Goal: Task Accomplishment & Management: Manage account settings

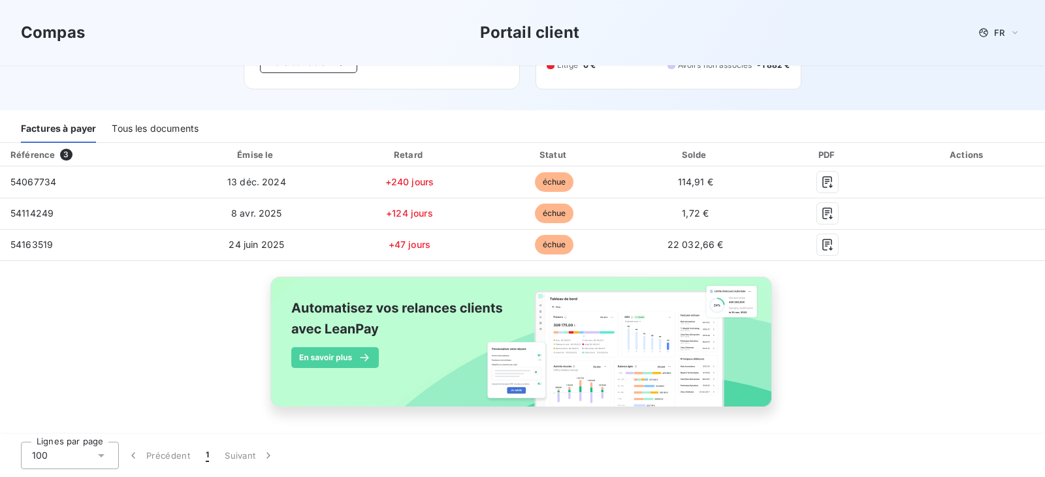
scroll to position [128, 0]
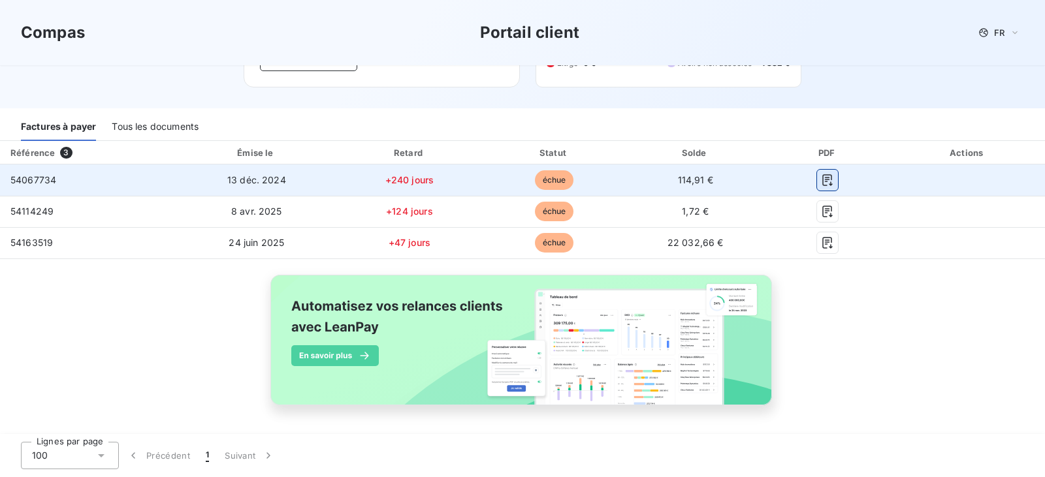
click at [820, 187] on button "button" at bounding box center [827, 180] width 21 height 21
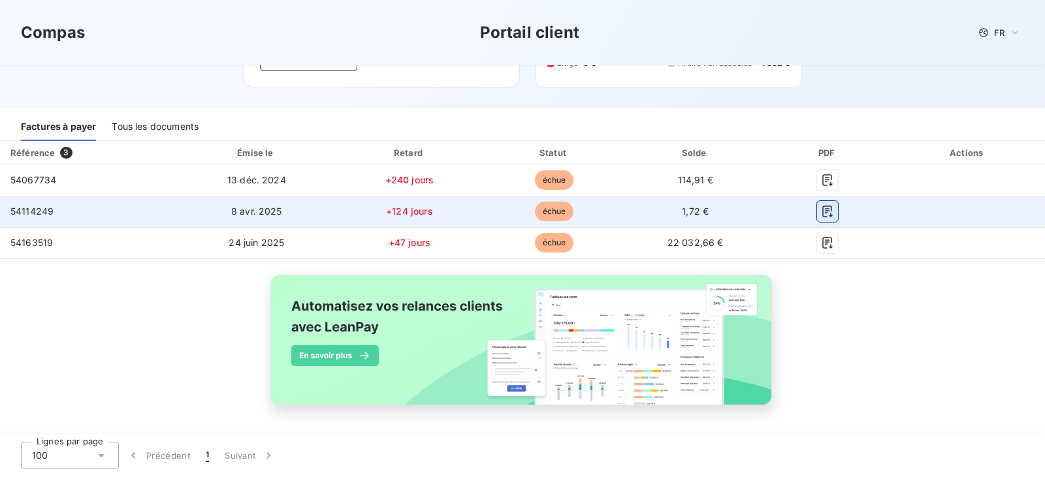
click at [821, 206] on icon "button" at bounding box center [827, 211] width 13 height 13
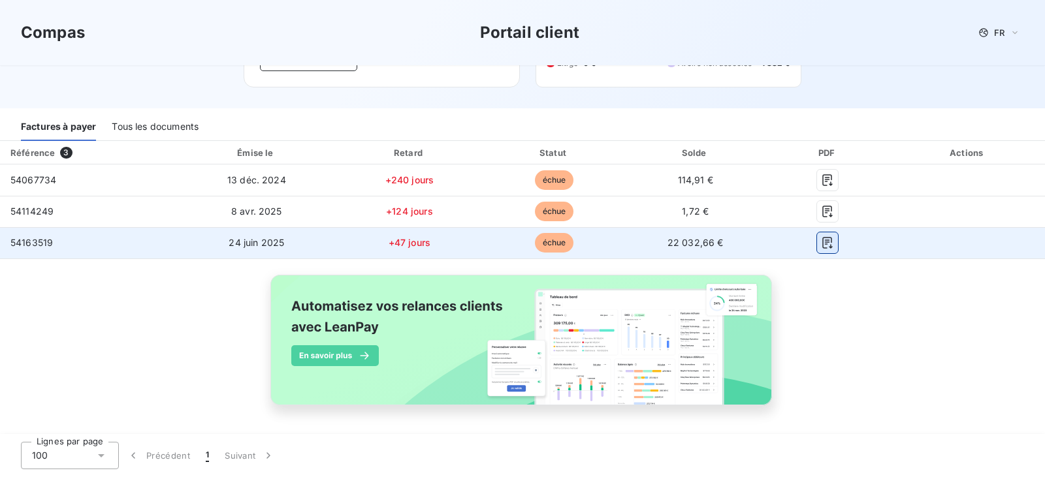
click at [823, 247] on icon "button" at bounding box center [828, 243] width 10 height 12
click at [825, 245] on icon "button" at bounding box center [827, 242] width 13 height 13
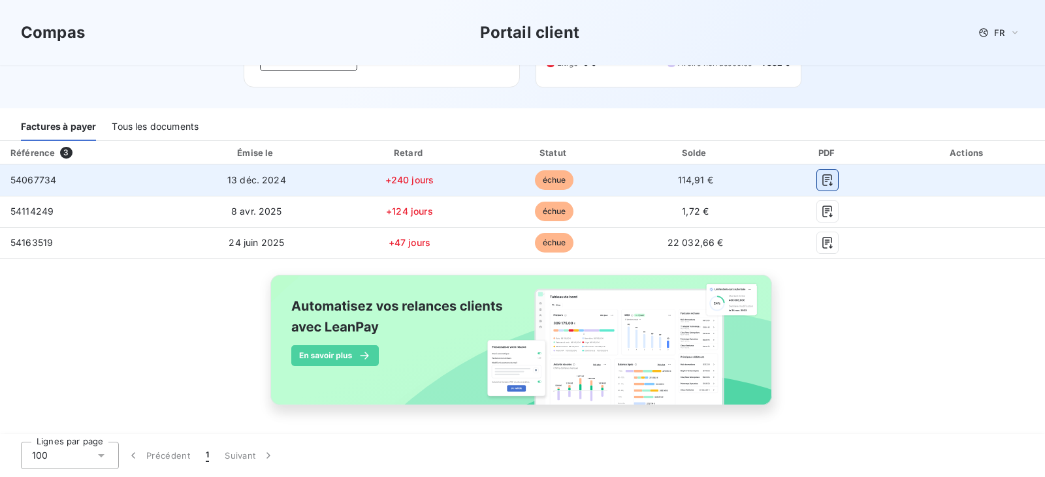
click at [821, 183] on icon "button" at bounding box center [827, 180] width 13 height 13
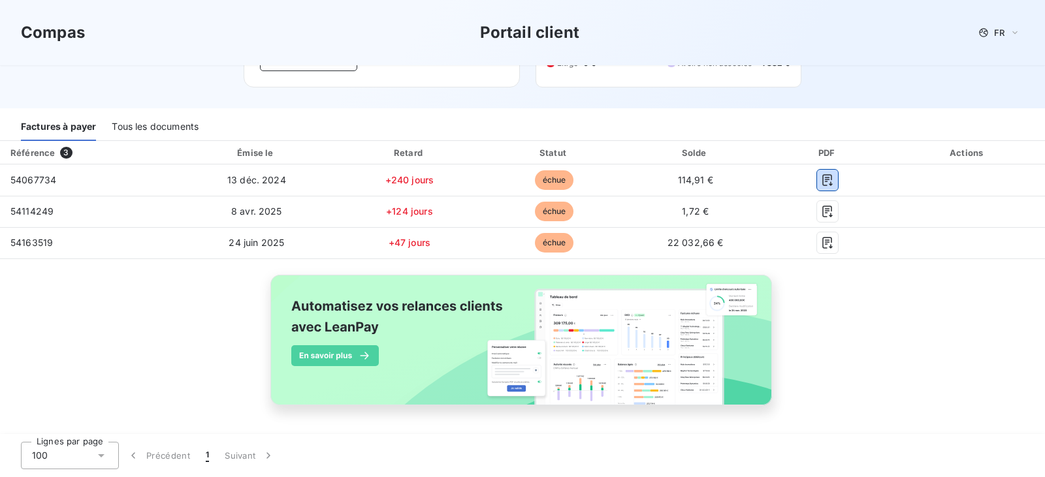
scroll to position [0, 0]
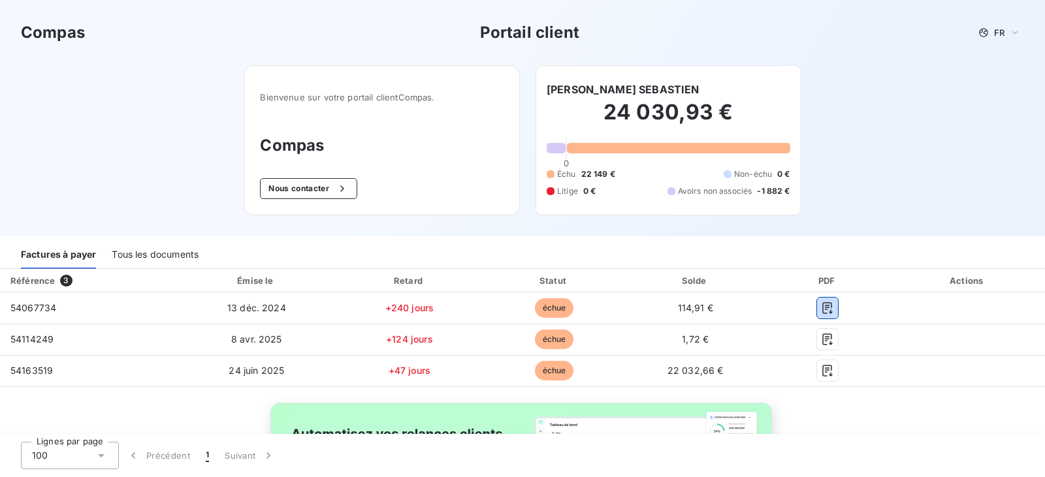
click at [148, 250] on div "Tous les documents" at bounding box center [155, 255] width 87 height 27
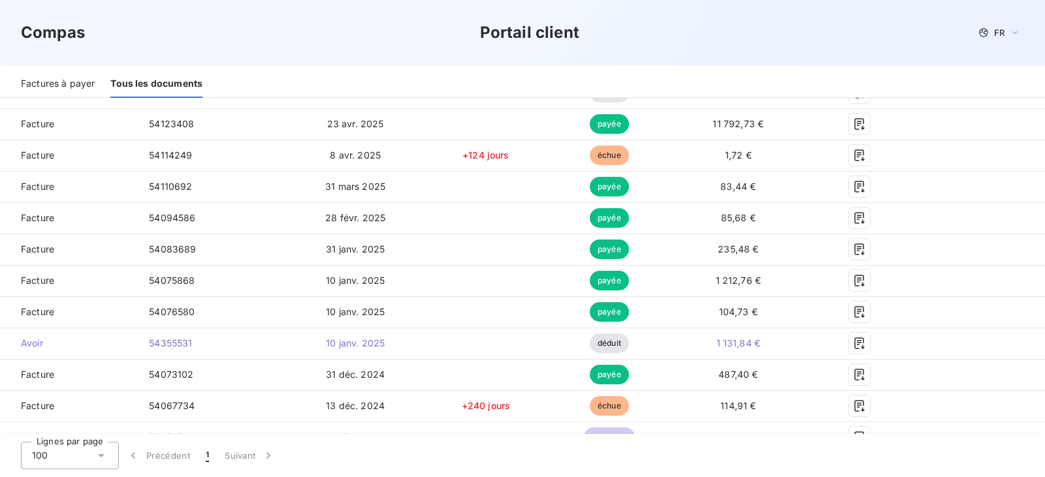
scroll to position [322, 0]
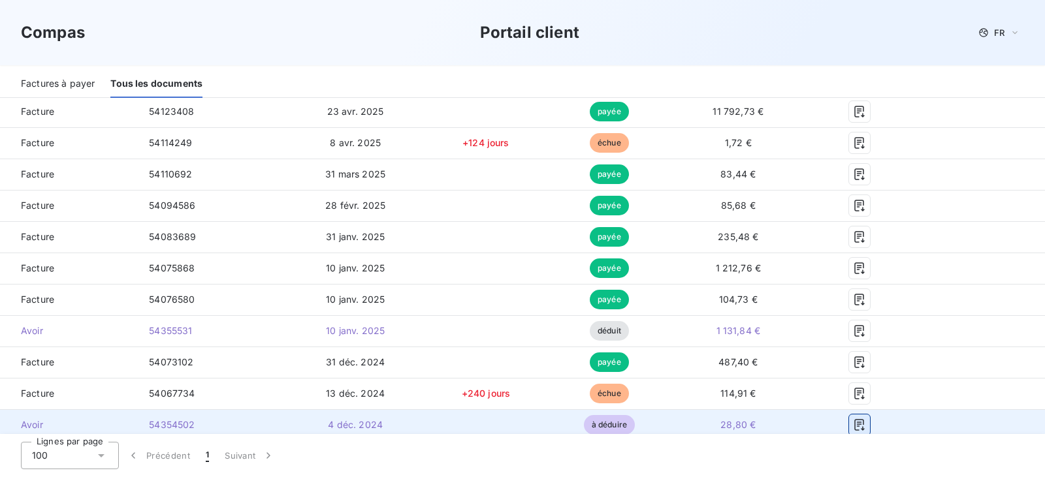
click at [853, 427] on icon "button" at bounding box center [859, 425] width 13 height 13
click at [853, 424] on icon "button" at bounding box center [859, 425] width 13 height 13
click at [848, 410] on td at bounding box center [859, 424] width 107 height 31
click at [857, 424] on icon "button" at bounding box center [859, 425] width 13 height 13
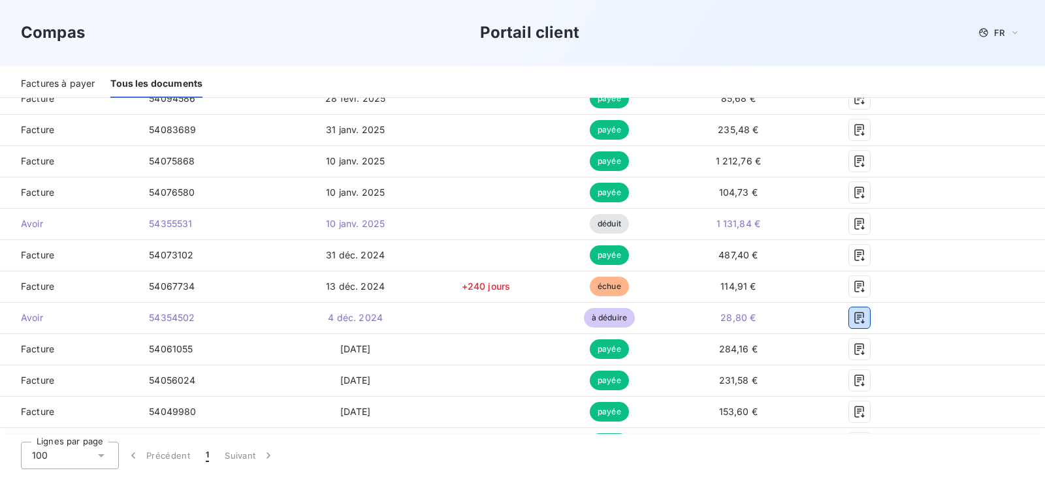
scroll to position [426, 0]
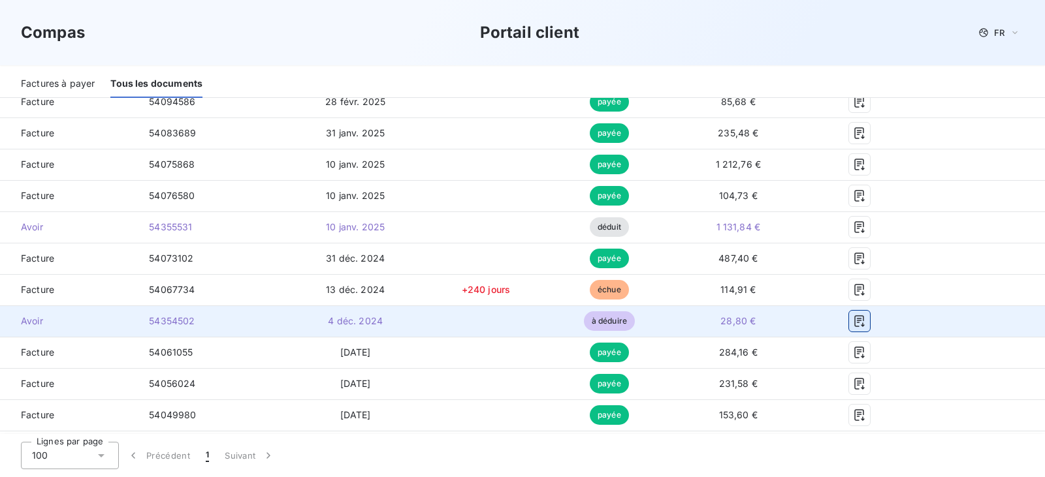
click at [853, 324] on icon "button" at bounding box center [859, 321] width 13 height 13
click at [588, 323] on span "à déduire" at bounding box center [609, 321] width 51 height 20
click at [853, 319] on icon "button" at bounding box center [859, 321] width 13 height 13
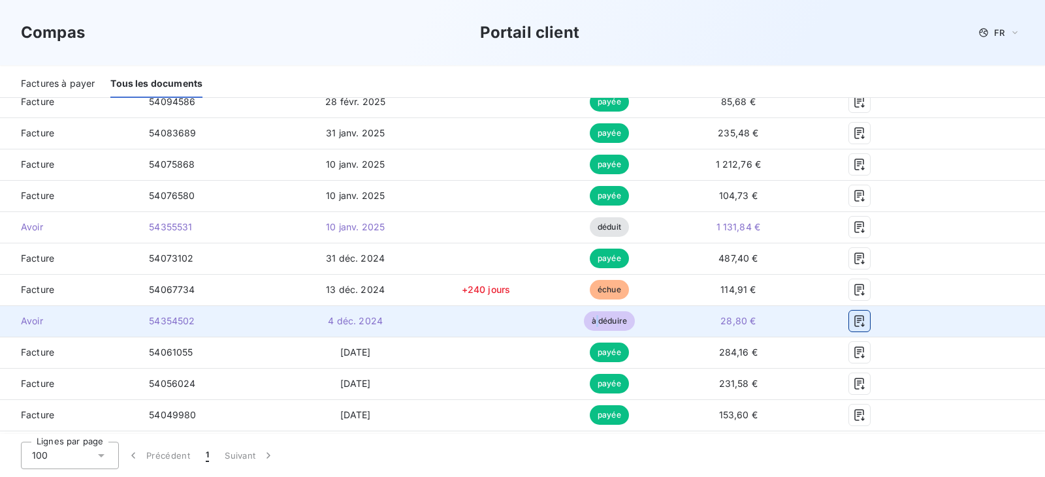
click at [853, 319] on icon "button" at bounding box center [859, 321] width 13 height 13
click at [856, 313] on button "button" at bounding box center [859, 321] width 21 height 21
click at [856, 319] on icon "button" at bounding box center [859, 321] width 13 height 13
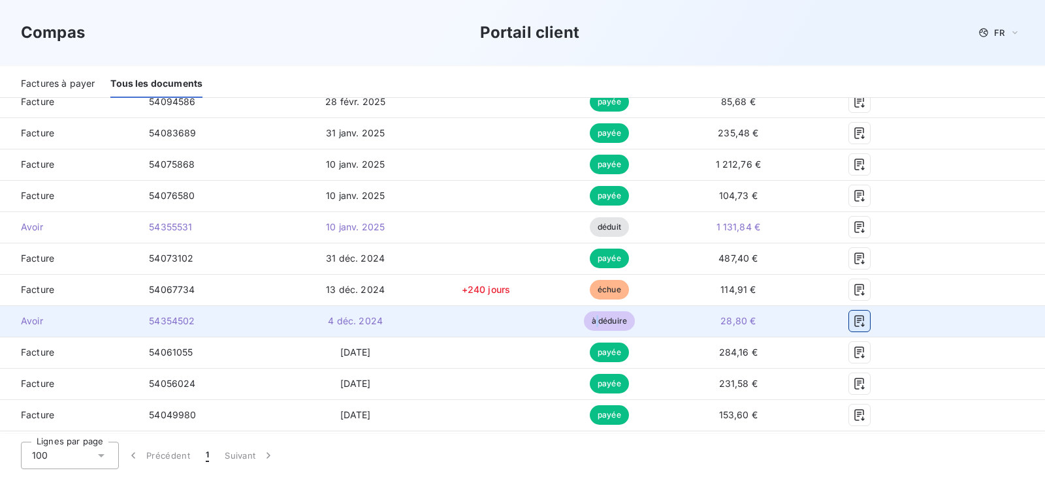
click at [856, 319] on icon "button" at bounding box center [859, 321] width 13 height 13
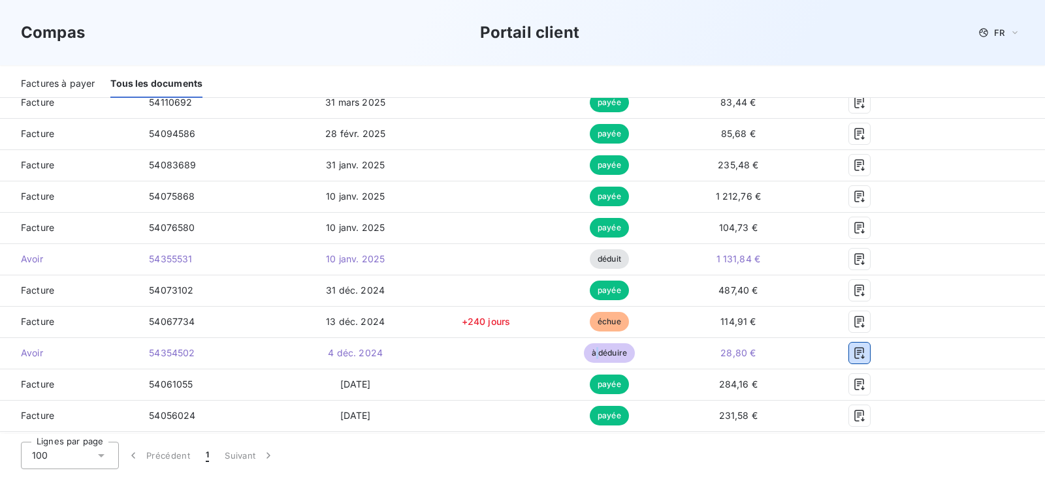
scroll to position [0, 0]
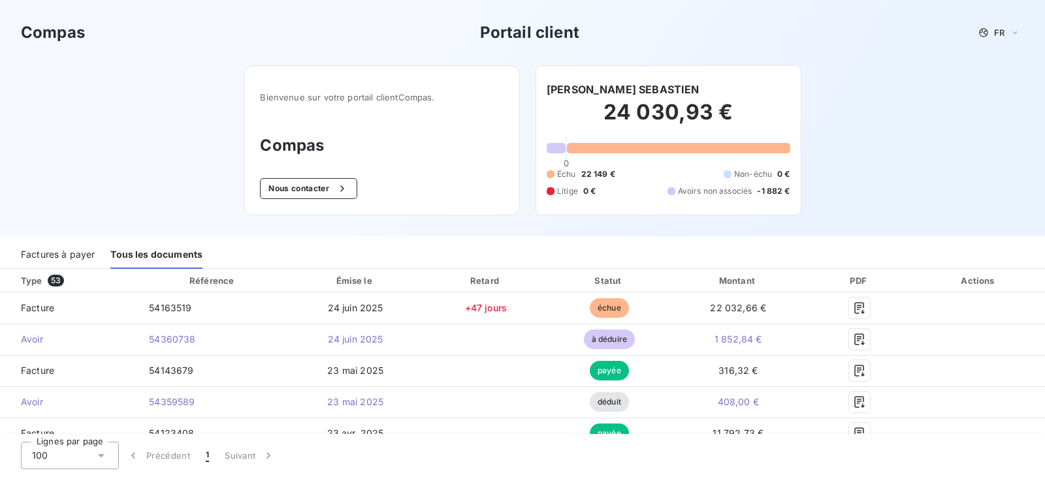
drag, startPoint x: 44, startPoint y: 255, endPoint x: 49, endPoint y: 264, distance: 9.6
click at [49, 264] on div "Factures à payer" at bounding box center [58, 255] width 74 height 27
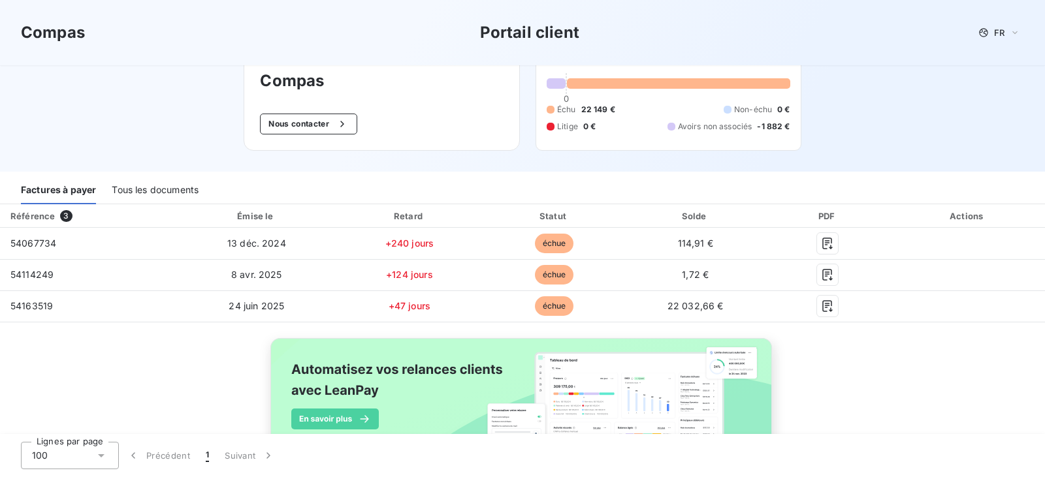
scroll to position [65, 0]
click at [165, 187] on div "Tous les documents" at bounding box center [155, 189] width 87 height 27
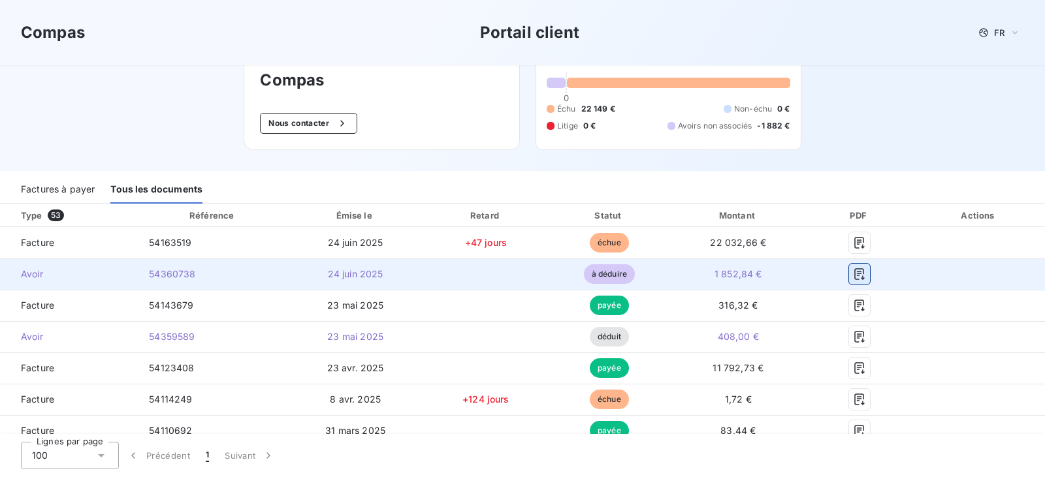
click at [853, 276] on icon "button" at bounding box center [859, 274] width 13 height 13
drag, startPoint x: 605, startPoint y: 270, endPoint x: 607, endPoint y: 263, distance: 7.3
click at [607, 263] on td "à déduire" at bounding box center [610, 274] width 122 height 31
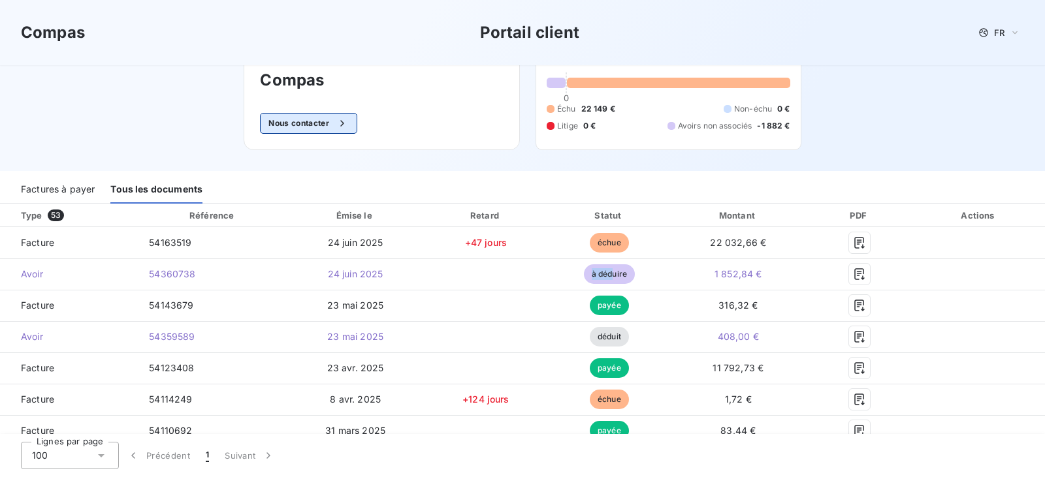
click at [279, 124] on button "Nous contacter" at bounding box center [308, 123] width 97 height 21
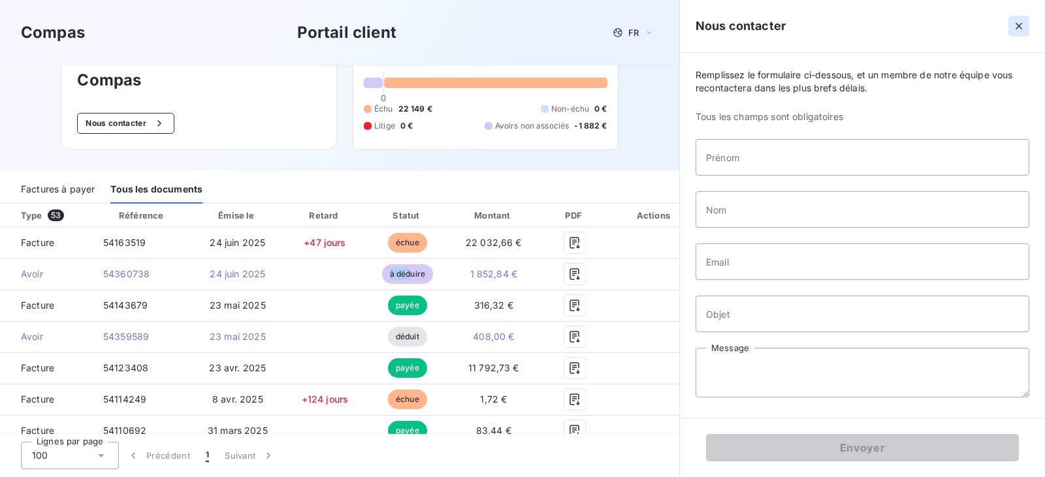
click at [1017, 19] on button "button" at bounding box center [1018, 26] width 21 height 21
